Goal: Information Seeking & Learning: Compare options

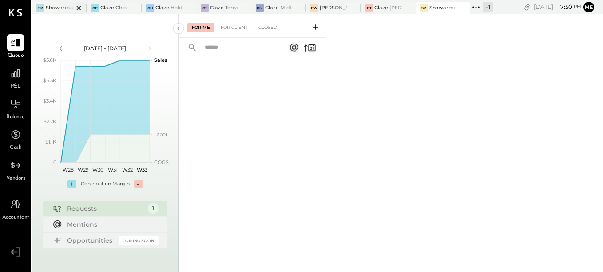
click at [58, 10] on div at bounding box center [70, 8] width 31 height 12
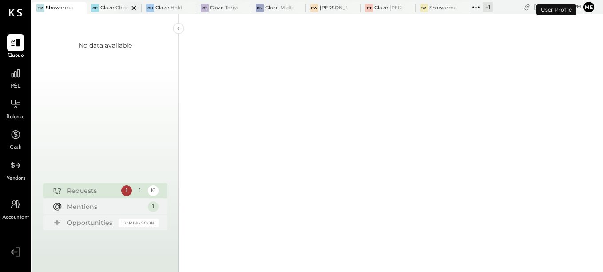
click at [114, 8] on div at bounding box center [126, 8] width 31 height 12
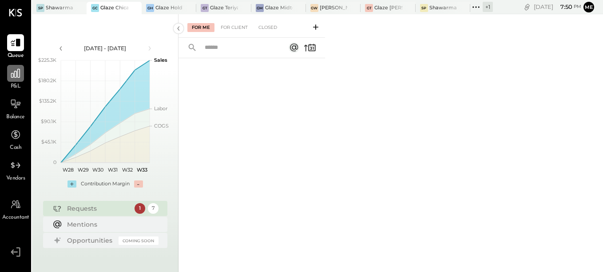
click at [16, 78] on icon at bounding box center [16, 73] width 12 height 12
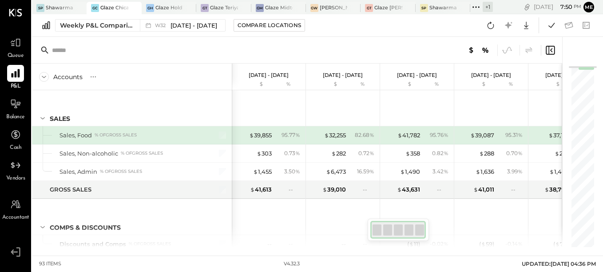
click at [15, 75] on icon at bounding box center [15, 73] width 8 height 8
click at [82, 28] on div "Weekly P&L Comparison" at bounding box center [97, 25] width 75 height 9
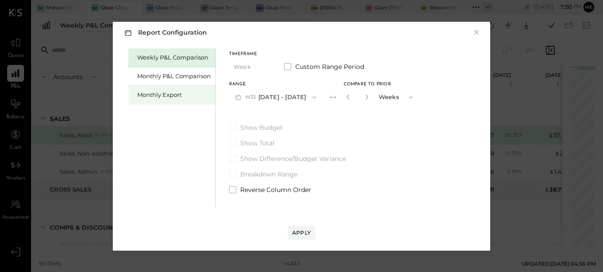
click at [142, 97] on div "Monthly Export" at bounding box center [174, 95] width 74 height 8
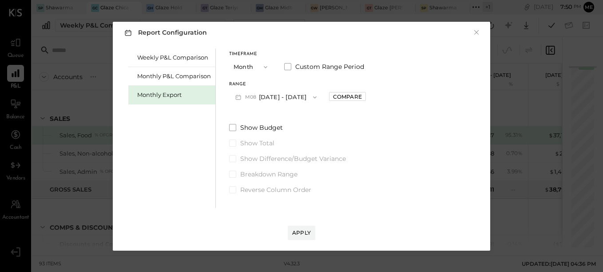
click at [258, 95] on button "M08 [DATE] - [DATE]" at bounding box center [276, 97] width 94 height 16
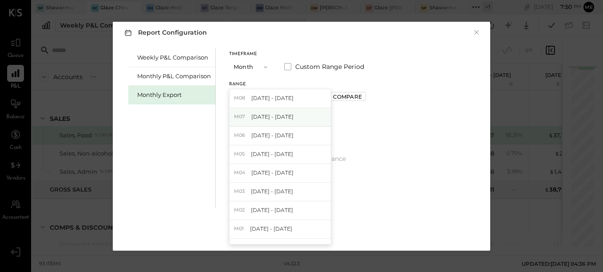
click at [260, 114] on span "[DATE] - [DATE]" at bounding box center [272, 117] width 42 height 8
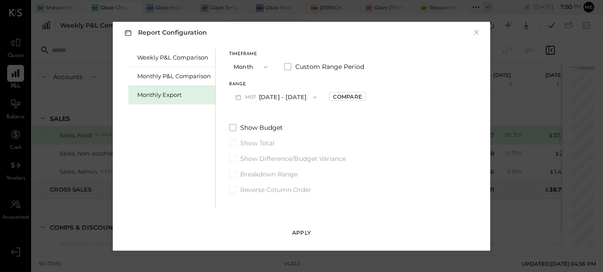
click at [301, 234] on div "Apply" at bounding box center [301, 233] width 19 height 8
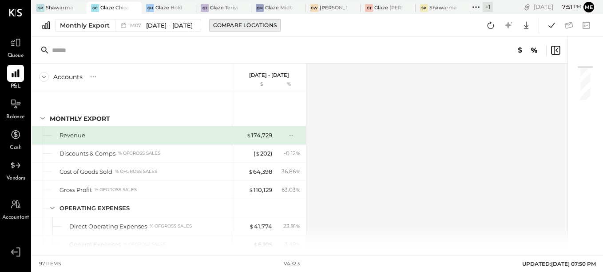
click at [242, 26] on div "Compare Locations" at bounding box center [244, 25] width 63 height 8
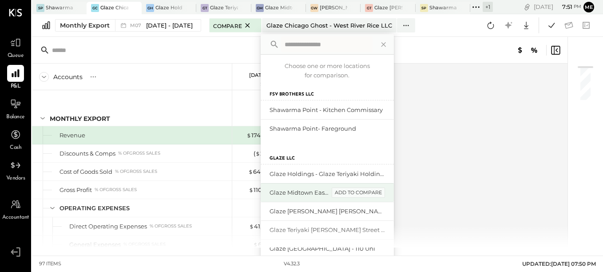
scroll to position [11, 0]
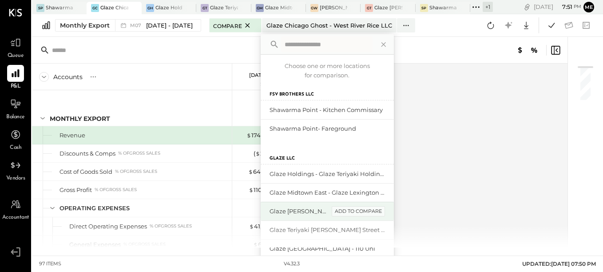
click at [358, 210] on div "add to compare" at bounding box center [358, 211] width 53 height 11
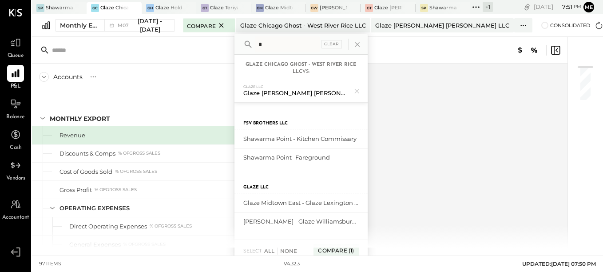
scroll to position [0, 0]
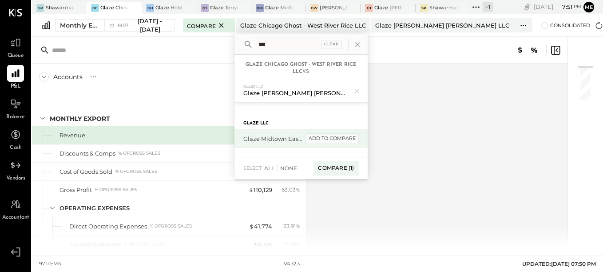
type input "***"
click at [329, 139] on div "add to compare" at bounding box center [331, 138] width 53 height 11
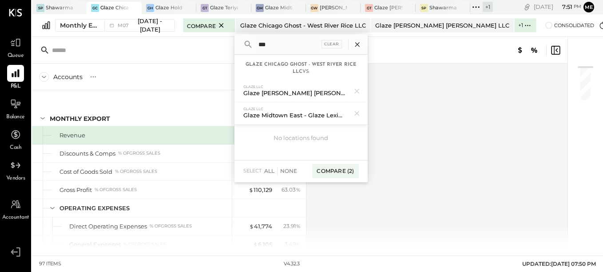
click at [352, 41] on icon at bounding box center [358, 45] width 12 height 12
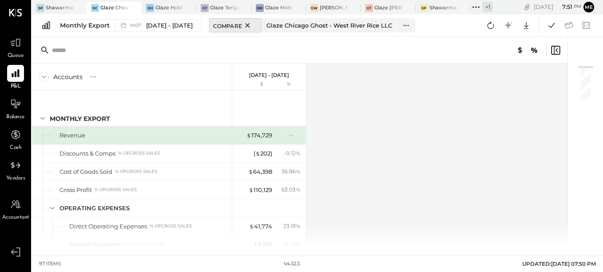
click at [225, 25] on span "Compare" at bounding box center [227, 25] width 29 height 9
click at [240, 28] on div "Compare Locations" at bounding box center [244, 25] width 63 height 8
click at [401, 29] on icon at bounding box center [405, 25] width 9 height 9
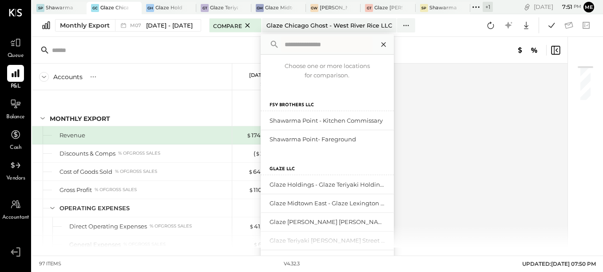
click at [378, 39] on icon at bounding box center [384, 45] width 12 height 12
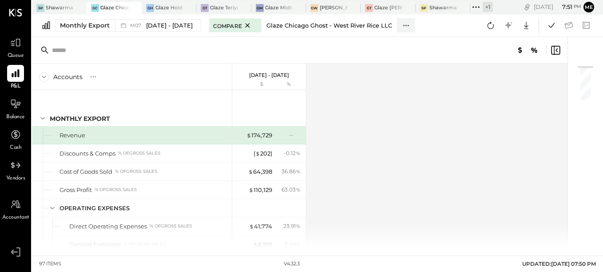
click at [375, 26] on div "Glaze Chicago Ghost - West River Rice LLC" at bounding box center [329, 25] width 126 height 8
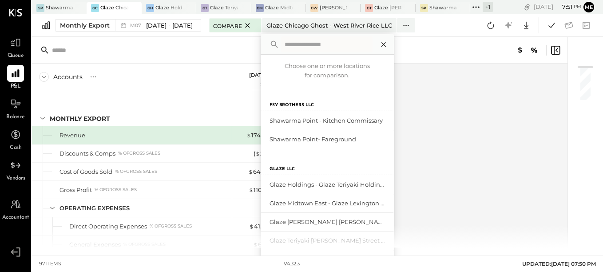
click at [378, 43] on icon at bounding box center [384, 45] width 12 height 12
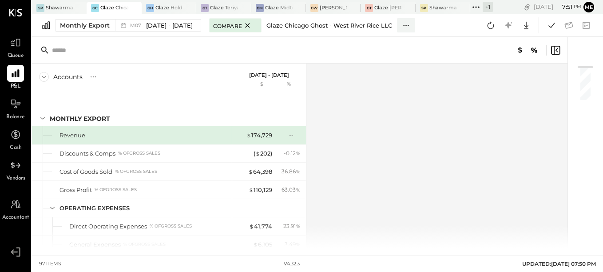
click at [380, 23] on div "Glaze Chicago Ghost - West River Rice LLC" at bounding box center [329, 25] width 126 height 8
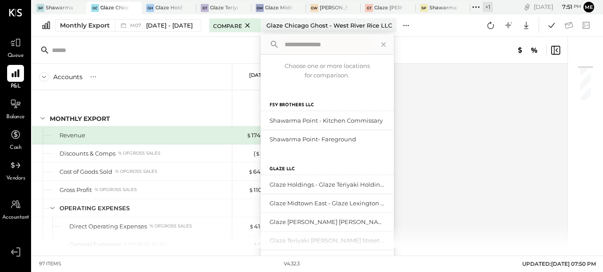
click at [403, 25] on icon at bounding box center [403, 25] width 1 height 1
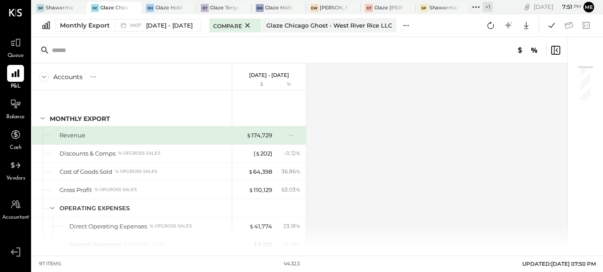
click at [401, 25] on icon at bounding box center [405, 25] width 9 height 9
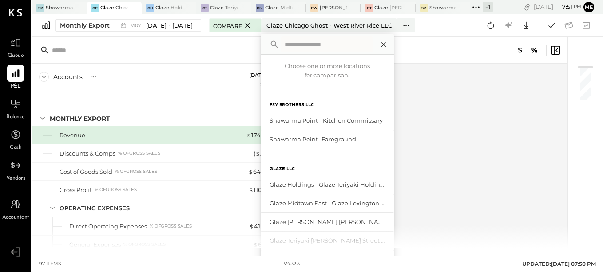
click at [378, 41] on icon at bounding box center [384, 45] width 12 height 12
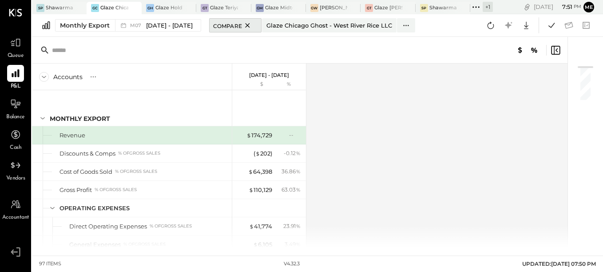
click at [242, 26] on icon at bounding box center [247, 25] width 11 height 11
click at [237, 25] on div "Compare Locations" at bounding box center [244, 25] width 63 height 8
click at [318, 25] on div "Glaze Chicago Ghost - West River Rice LLC" at bounding box center [329, 25] width 126 height 8
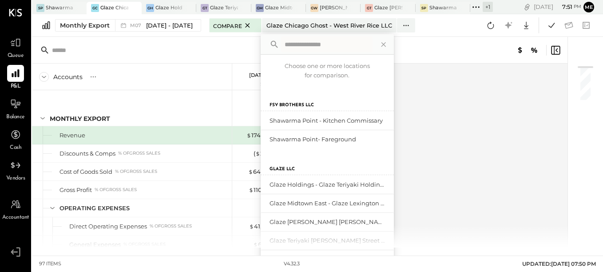
click at [319, 44] on input "text" at bounding box center [326, 44] width 91 height 16
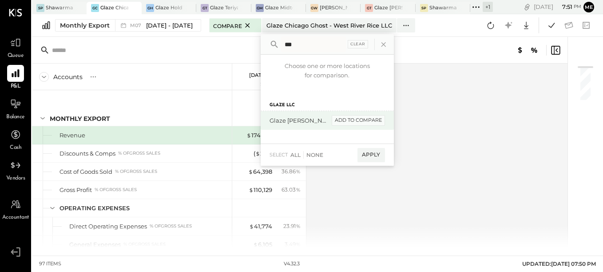
click at [365, 122] on div "add to compare" at bounding box center [358, 120] width 53 height 11
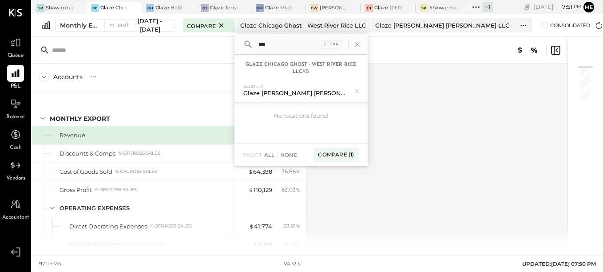
click at [279, 40] on input "***" at bounding box center [287, 44] width 65 height 16
drag, startPoint x: 279, startPoint y: 43, endPoint x: 225, endPoint y: 44, distance: 53.7
click at [225, 44] on div "SP Shawarma Point- Fareground [PERSON_NAME] Chicago Ghost - West River Rice LLC…" at bounding box center [317, 123] width 571 height 247
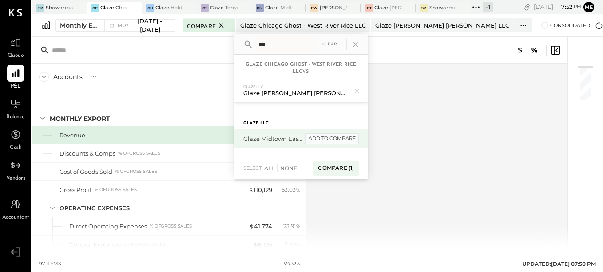
click at [312, 139] on div "add to compare" at bounding box center [331, 138] width 53 height 11
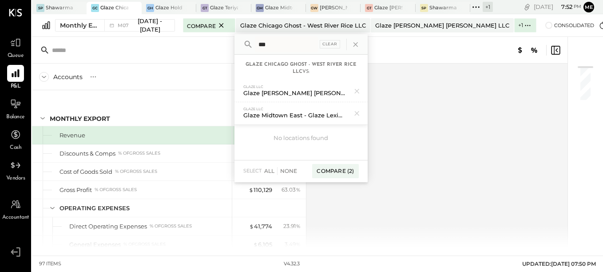
drag, startPoint x: 280, startPoint y: 40, endPoint x: 193, endPoint y: 40, distance: 87.4
click at [193, 40] on div "SP Shawarma Point- Fareground [PERSON_NAME] Chicago Ghost - West River Rice LLC…" at bounding box center [317, 123] width 571 height 247
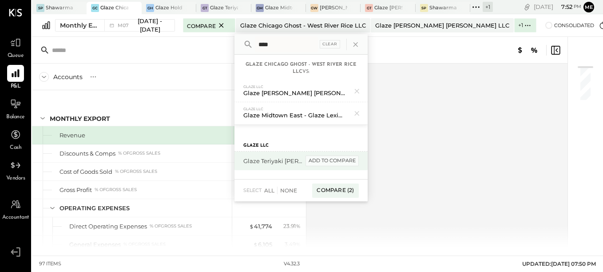
click at [332, 162] on div "add to compare" at bounding box center [331, 160] width 53 height 11
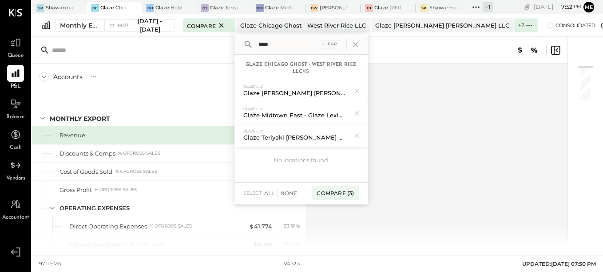
click at [288, 45] on input "****" at bounding box center [286, 44] width 63 height 16
type input "*"
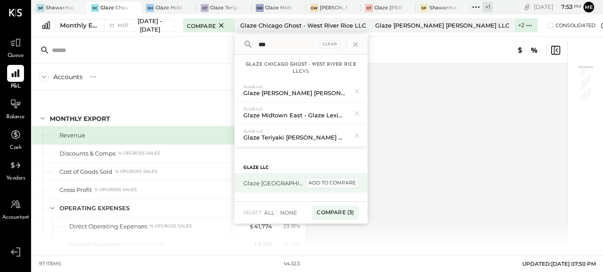
click at [332, 183] on div "add to compare" at bounding box center [331, 183] width 53 height 11
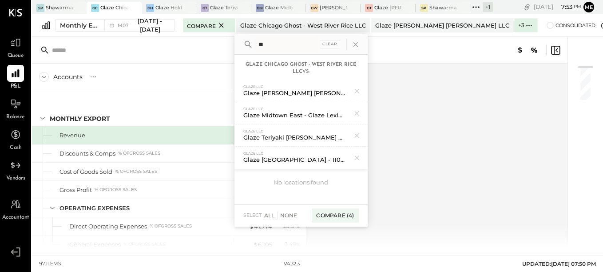
type input "*"
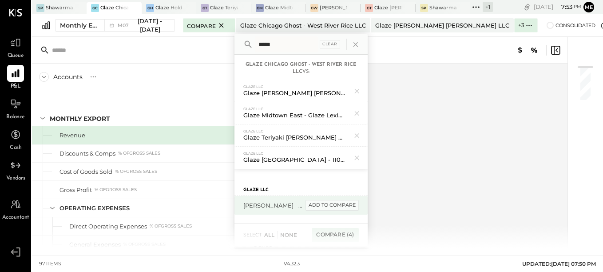
type input "*****"
click at [332, 203] on div "add to compare" at bounding box center [331, 205] width 53 height 11
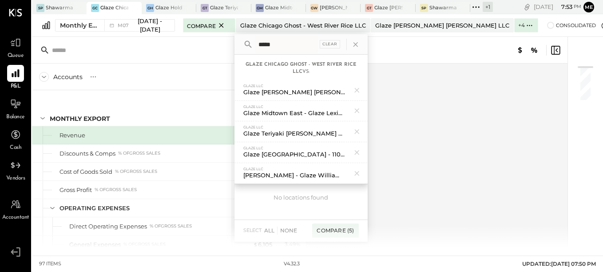
click at [342, 197] on div "No locations found" at bounding box center [300, 197] width 133 height 26
click at [332, 228] on div "Compare (5)" at bounding box center [335, 230] width 46 height 14
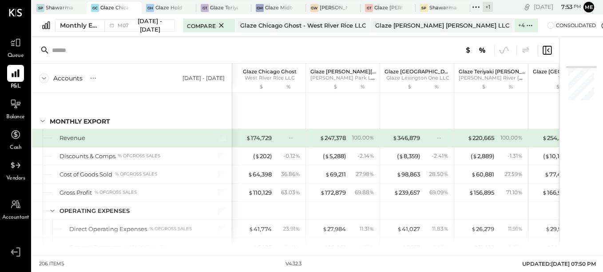
scroll to position [0, 108]
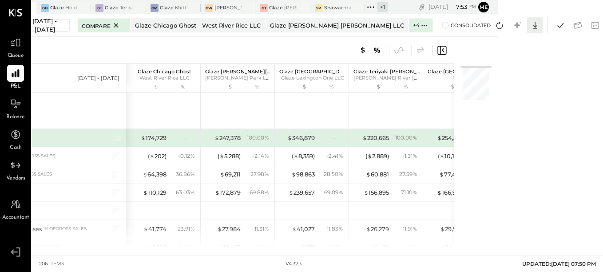
click at [535, 25] on icon at bounding box center [535, 26] width 4 height 8
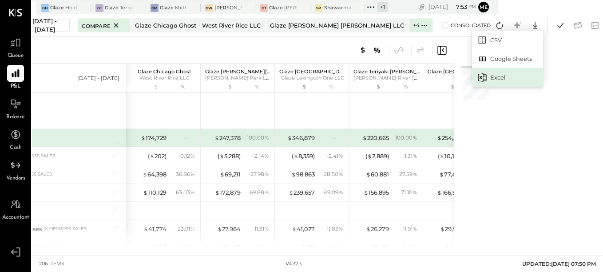
click at [504, 76] on div "Excel" at bounding box center [507, 77] width 71 height 19
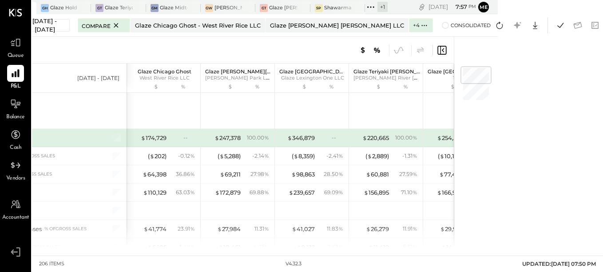
scroll to position [0, 0]
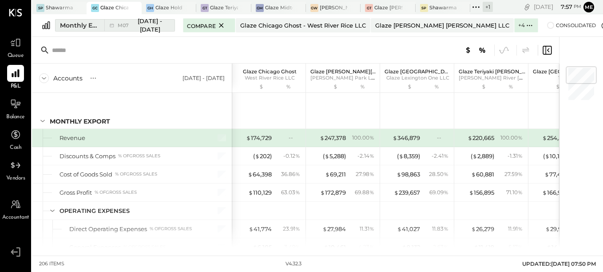
click at [84, 25] on div "Monthly Export" at bounding box center [79, 25] width 39 height 9
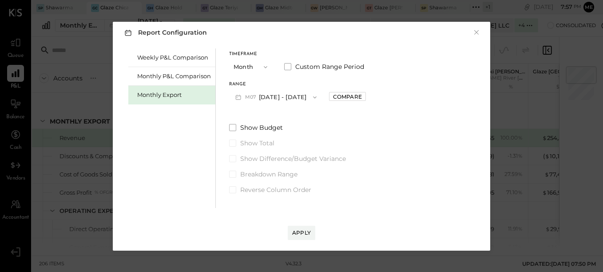
click at [287, 97] on button "M07 [DATE] - [DATE]" at bounding box center [276, 97] width 94 height 16
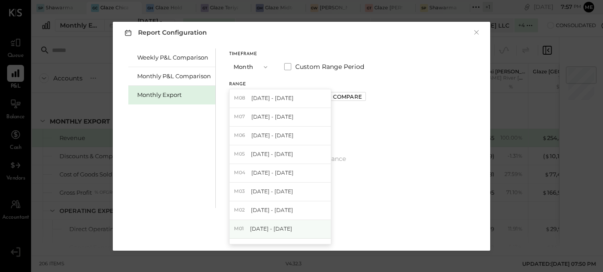
click at [274, 231] on span "[DATE] - [DATE]" at bounding box center [271, 229] width 42 height 8
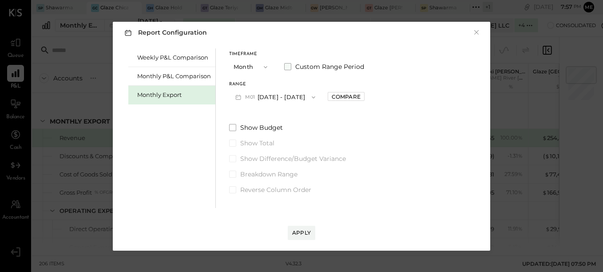
click at [288, 67] on span at bounding box center [287, 66] width 7 height 7
click at [345, 97] on button "[DATE]" at bounding box center [329, 97] width 53 height 16
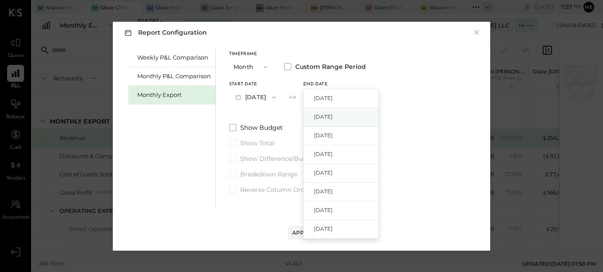
click at [332, 115] on span "[DATE]" at bounding box center [323, 117] width 19 height 8
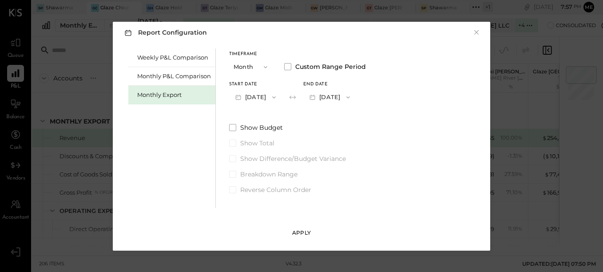
click at [305, 230] on div "Apply" at bounding box center [301, 233] width 19 height 8
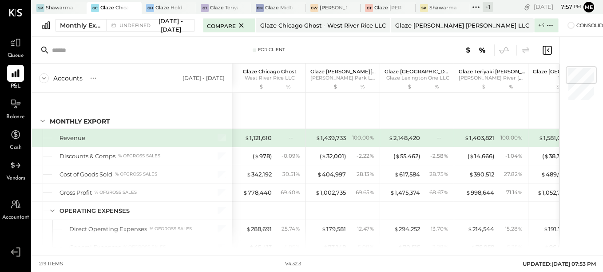
scroll to position [0, 129]
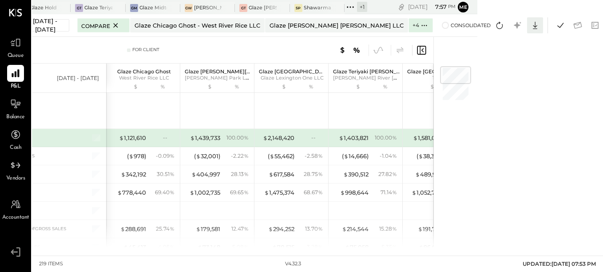
click at [533, 28] on icon at bounding box center [535, 26] width 12 height 12
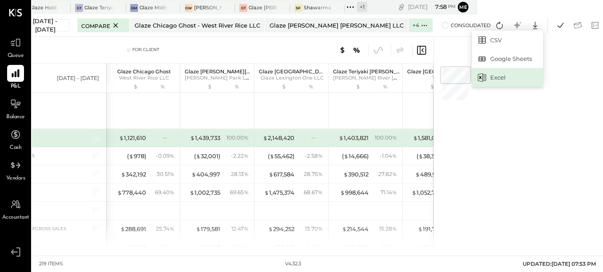
click at [503, 78] on div "Excel" at bounding box center [507, 77] width 71 height 19
